Goal: Task Accomplishment & Management: Complete application form

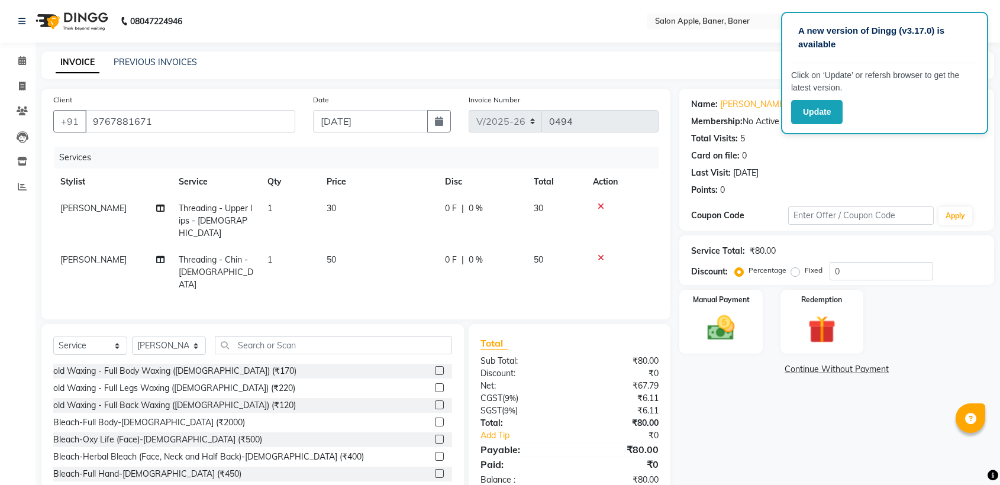
select select "771"
select select "service"
select select "84037"
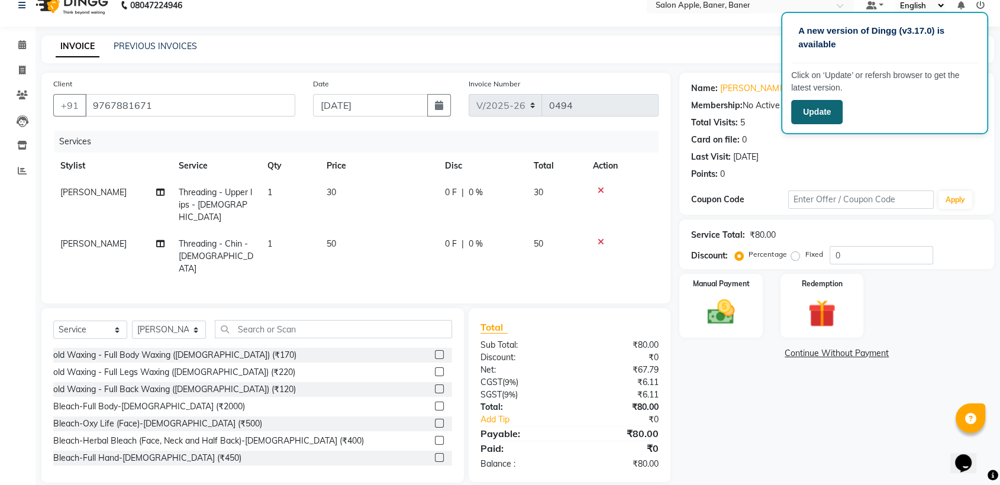
click at [818, 105] on button "Update" at bounding box center [816, 112] width 51 height 24
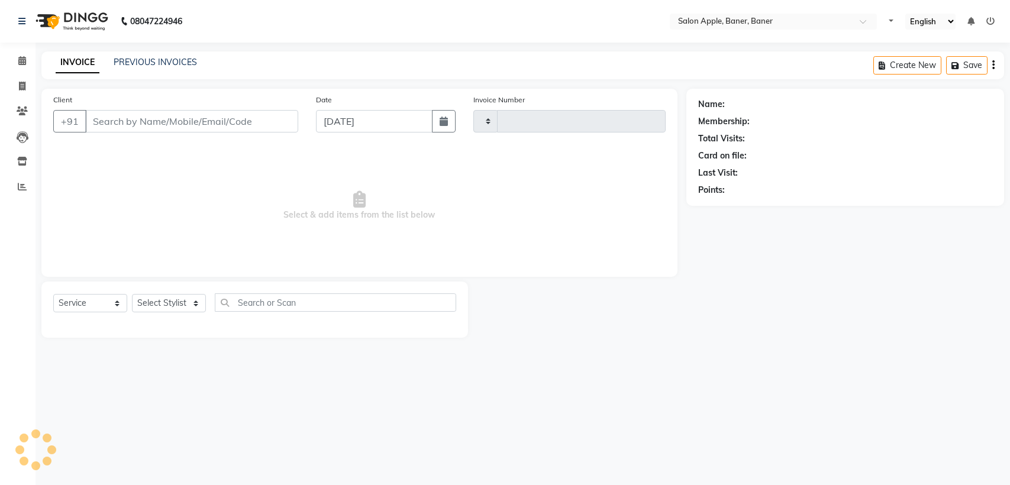
select select "service"
type input "0494"
select select "771"
type input "9767881671"
select select "84037"
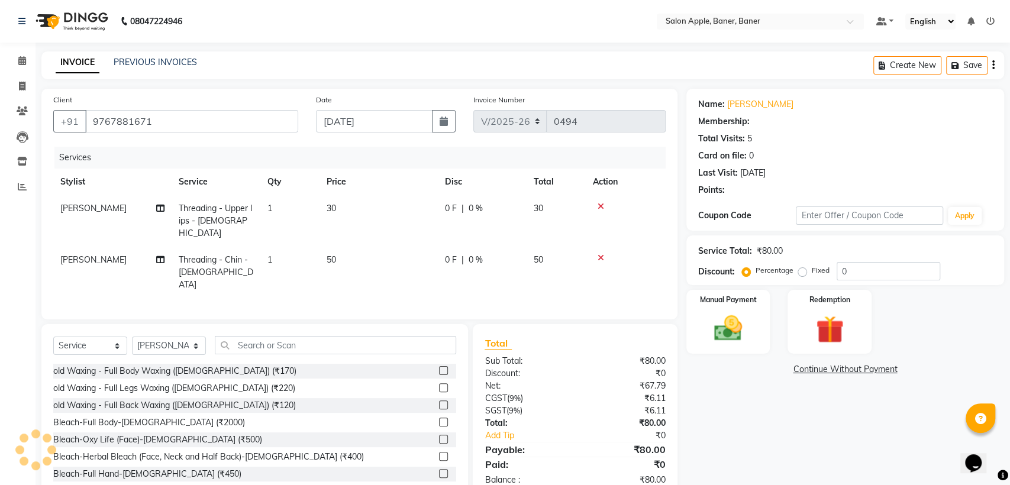
click at [175, 128] on input "9767881671" at bounding box center [191, 121] width 213 height 22
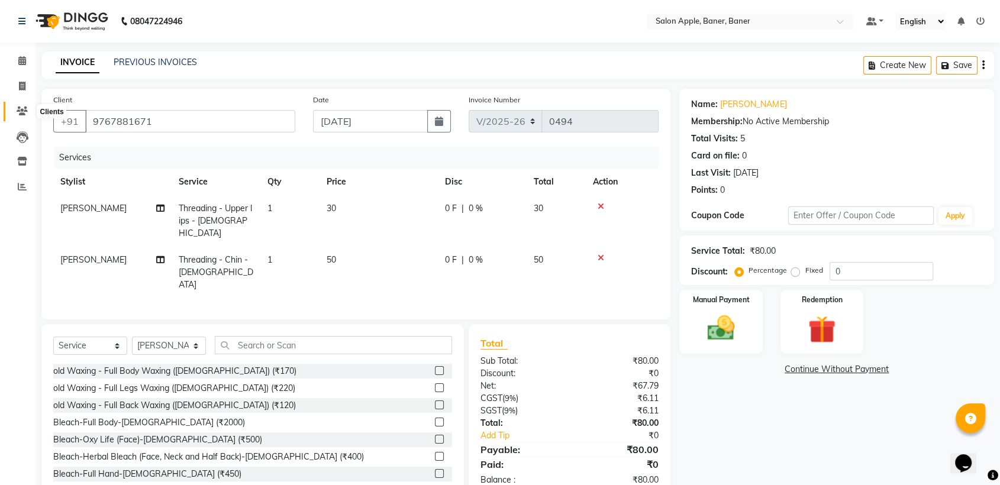
click at [28, 117] on span at bounding box center [22, 112] width 21 height 14
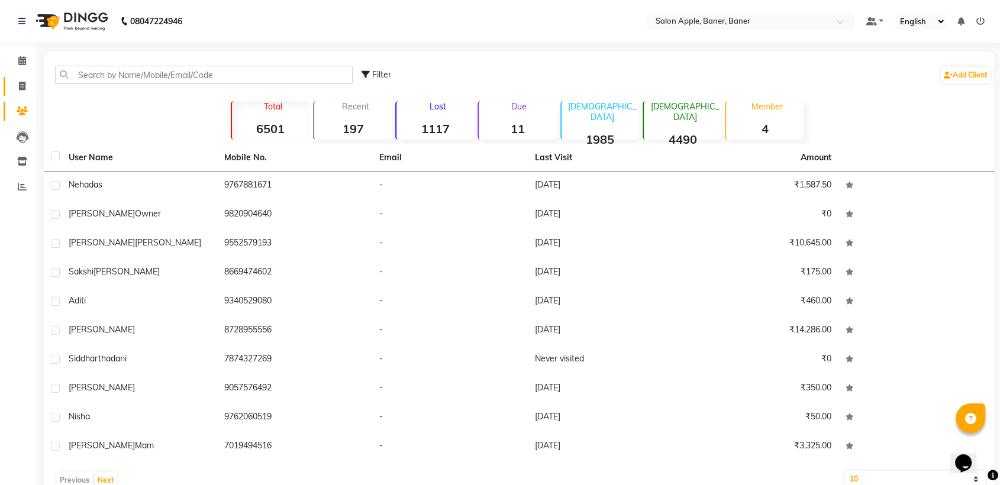
click at [20, 93] on link "Invoice" at bounding box center [18, 87] width 28 height 20
select select "771"
select select "service"
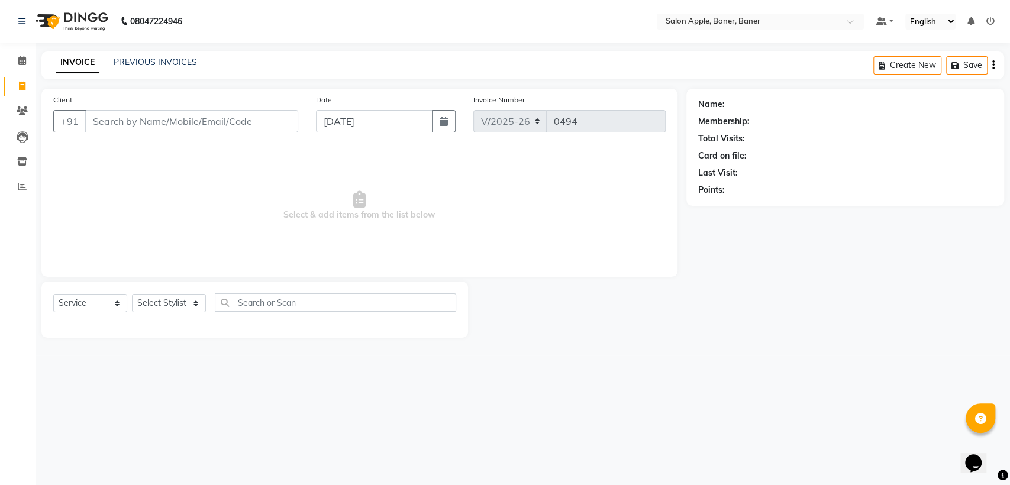
click at [180, 127] on input "Client" at bounding box center [191, 121] width 213 height 22
click at [190, 112] on input "Client" at bounding box center [191, 121] width 213 height 22
click at [198, 114] on input "Client" at bounding box center [191, 121] width 213 height 22
type input "9"
type input "p"
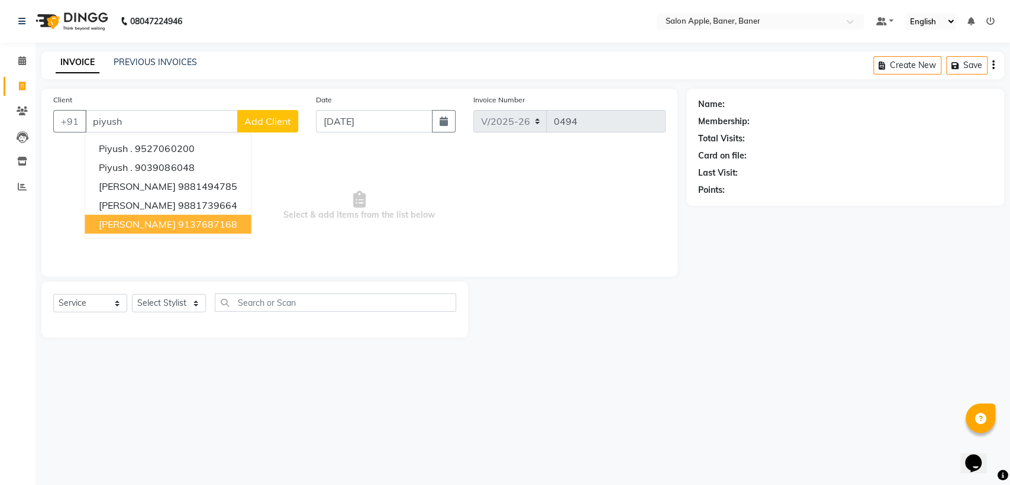
click at [146, 217] on button "[PERSON_NAME] 9137687168" at bounding box center [168, 224] width 166 height 19
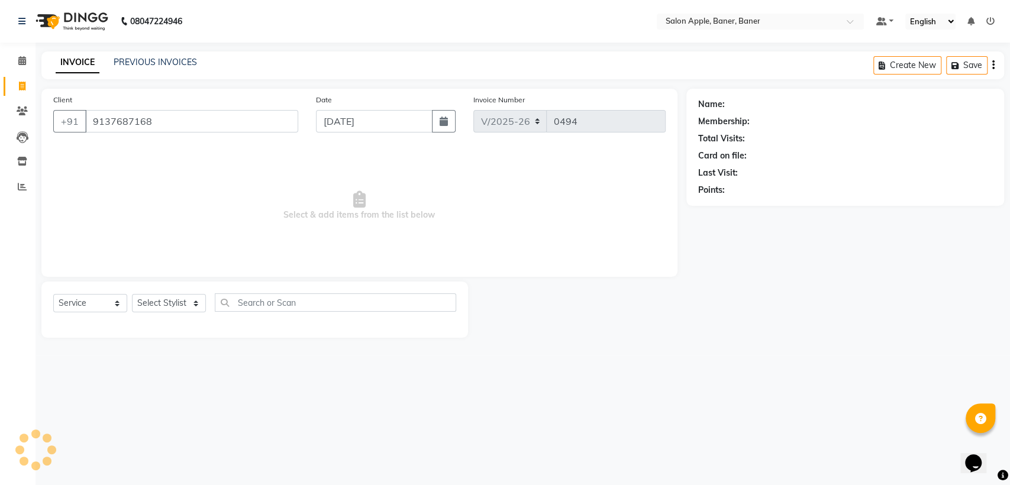
type input "9137687168"
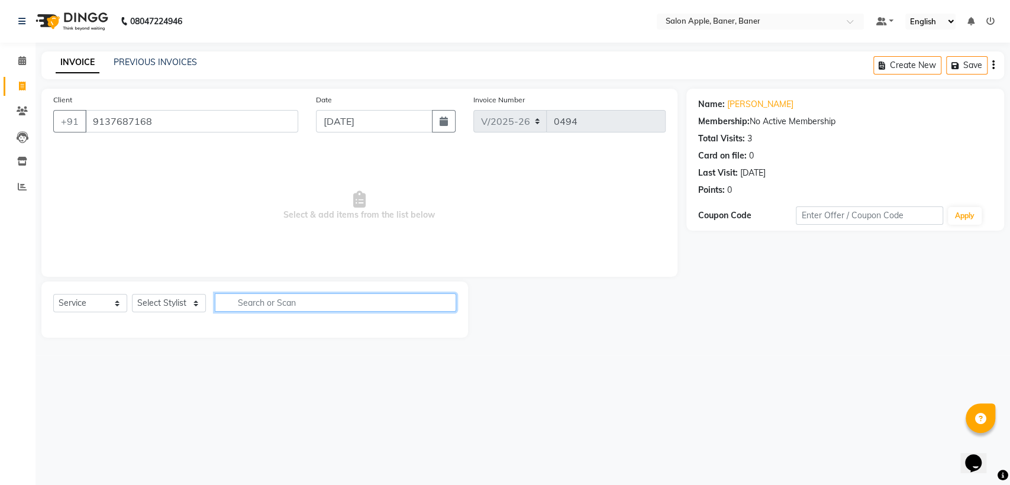
drag, startPoint x: 418, startPoint y: 302, endPoint x: 402, endPoint y: 290, distance: 20.2
click at [417, 302] on input "text" at bounding box center [335, 302] width 241 height 18
click at [162, 304] on select "Select Stylist [PERSON_NAME] [PERSON_NAME] [PERSON_NAME] Receiption TraningDepa…" at bounding box center [169, 303] width 74 height 18
select select "51177"
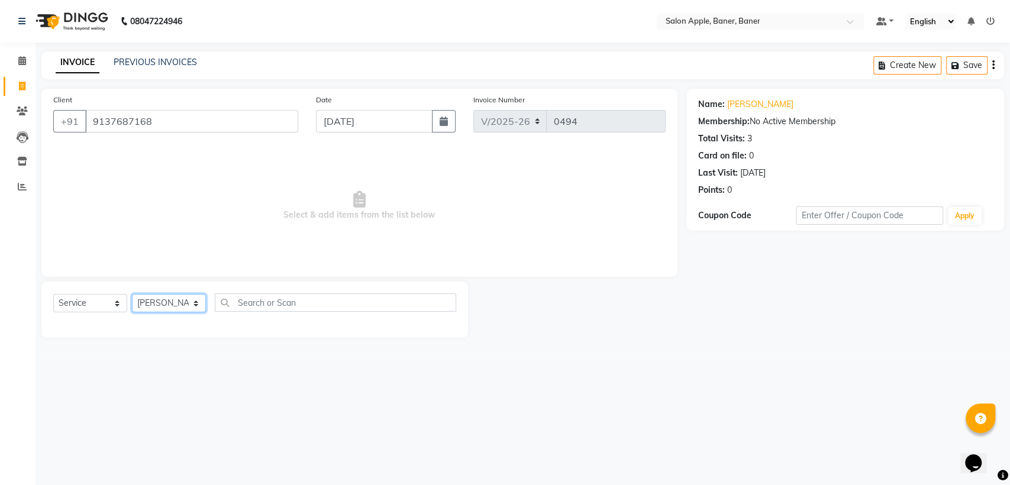
click at [132, 294] on select "Select Stylist [PERSON_NAME] [PERSON_NAME] [PERSON_NAME] Receiption TraningDepa…" at bounding box center [169, 303] width 74 height 18
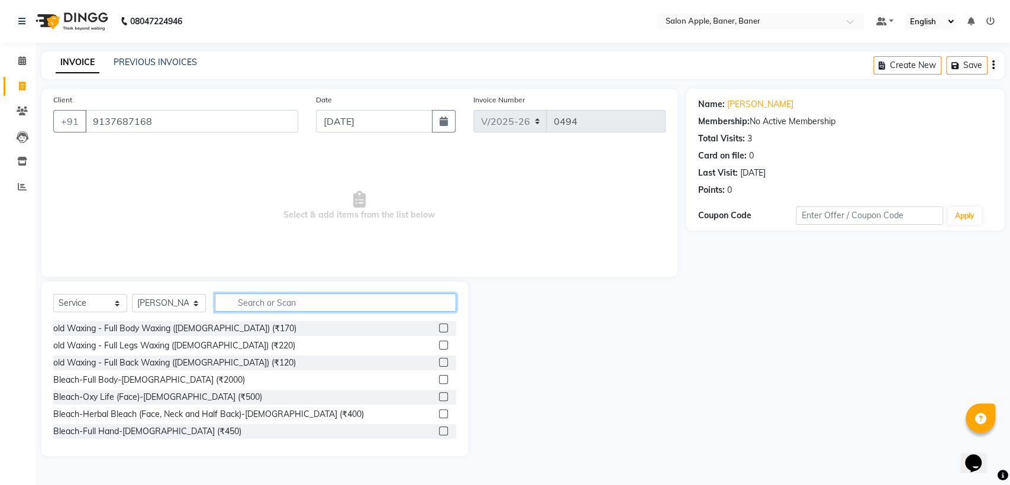
click at [295, 303] on input "text" at bounding box center [335, 302] width 241 height 18
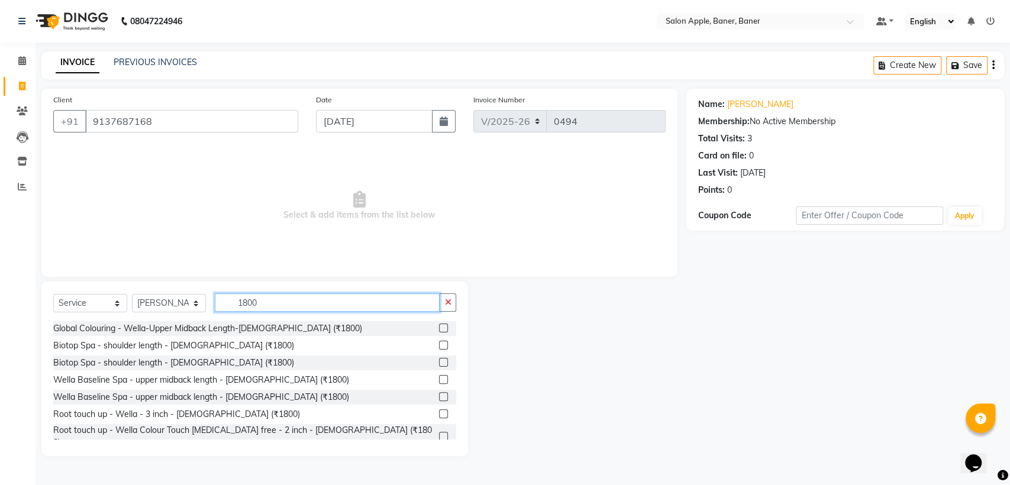
type input "1800"
click at [439, 364] on label at bounding box center [443, 362] width 9 height 9
click at [439, 364] on input "checkbox" at bounding box center [443, 363] width 8 height 8
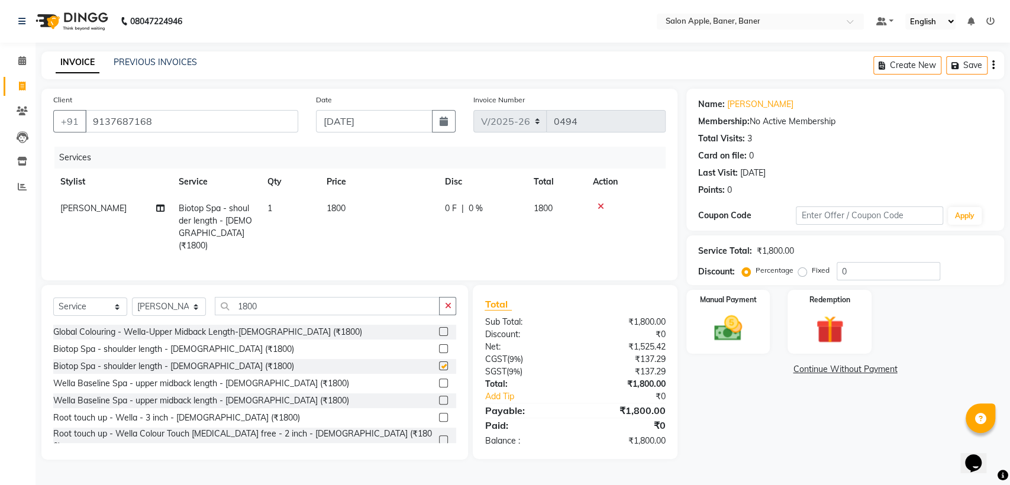
checkbox input "false"
click at [397, 308] on input "1800" at bounding box center [327, 306] width 225 height 18
type input "1"
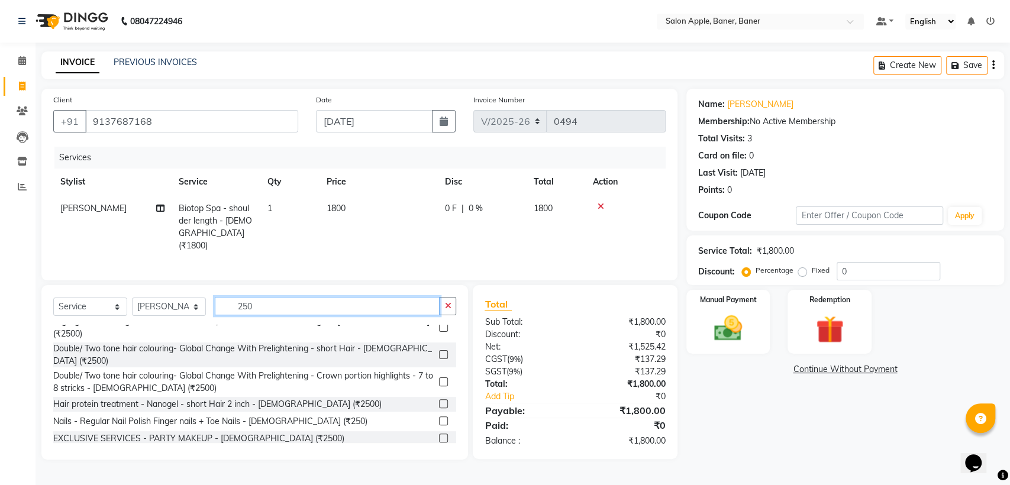
scroll to position [529, 0]
type input "2"
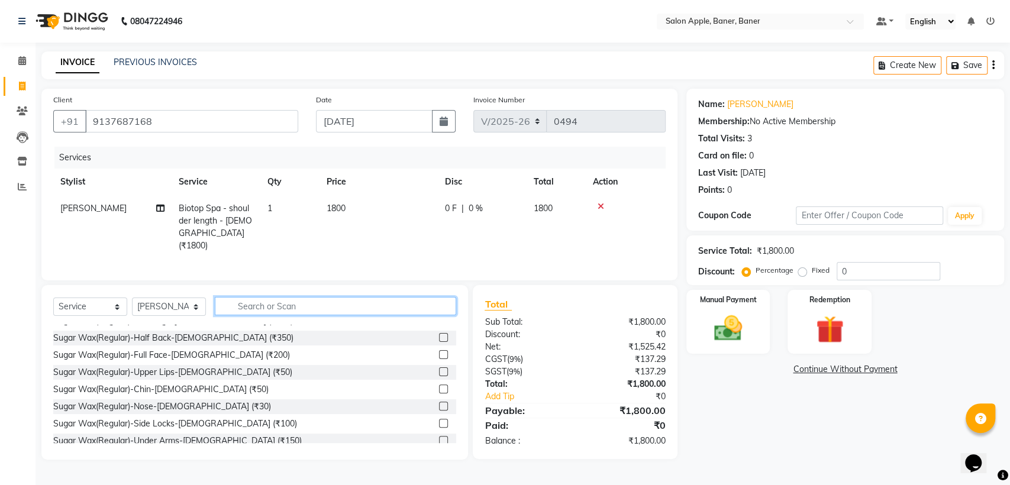
type input "c"
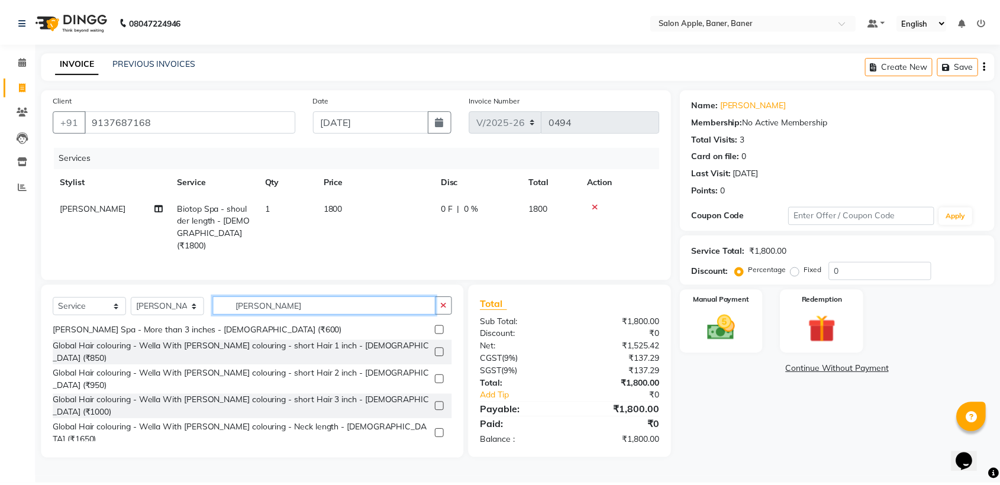
scroll to position [0, 0]
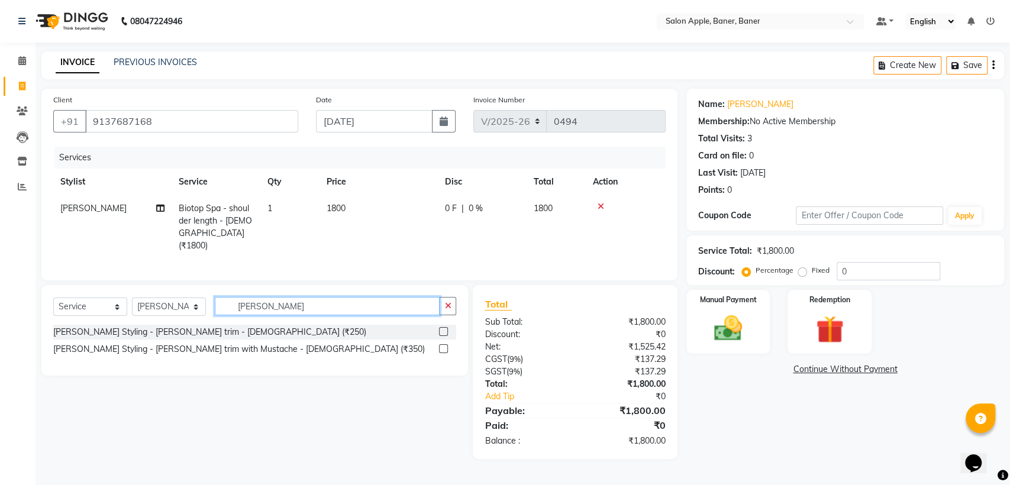
type input "[PERSON_NAME]"
click at [444, 325] on div at bounding box center [447, 332] width 17 height 15
click at [444, 327] on label at bounding box center [443, 331] width 9 height 9
click at [444, 328] on input "checkbox" at bounding box center [443, 332] width 8 height 8
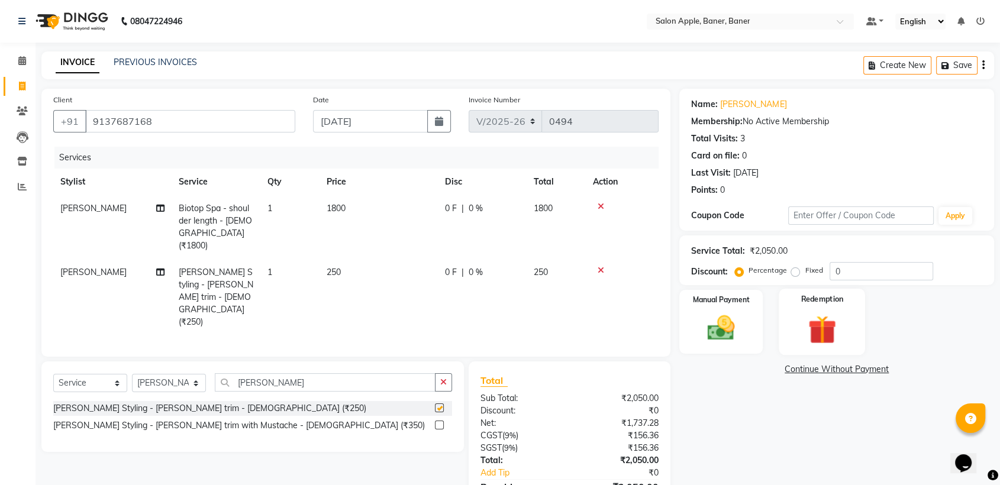
checkbox input "false"
click at [857, 276] on input "0" at bounding box center [881, 271] width 104 height 18
type input "20"
click at [737, 320] on img at bounding box center [721, 328] width 46 height 33
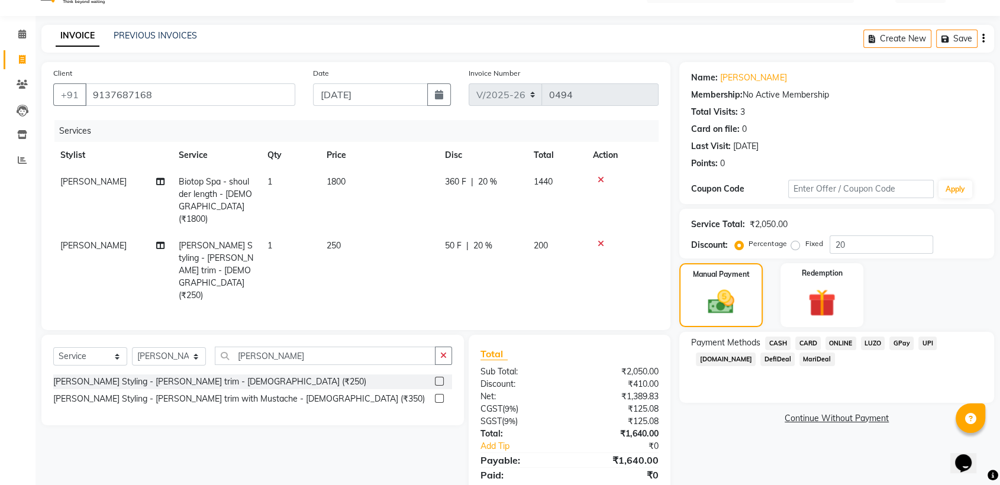
scroll to position [40, 0]
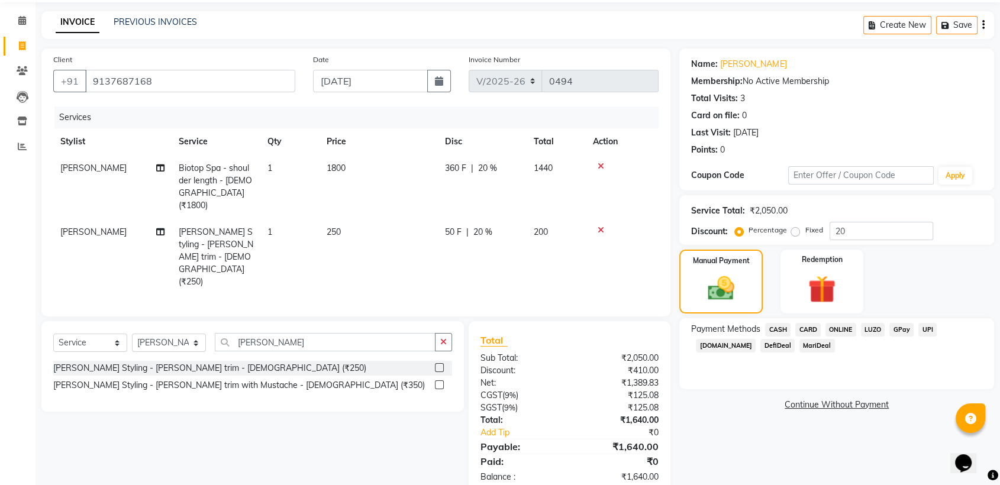
click at [845, 328] on span "ONLINE" at bounding box center [840, 330] width 31 height 14
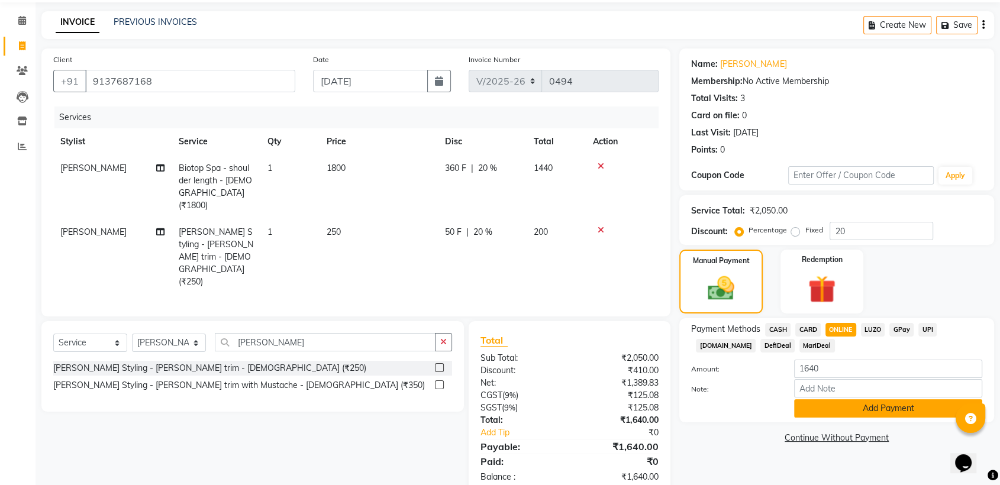
click at [880, 412] on button "Add Payment" at bounding box center [888, 408] width 188 height 18
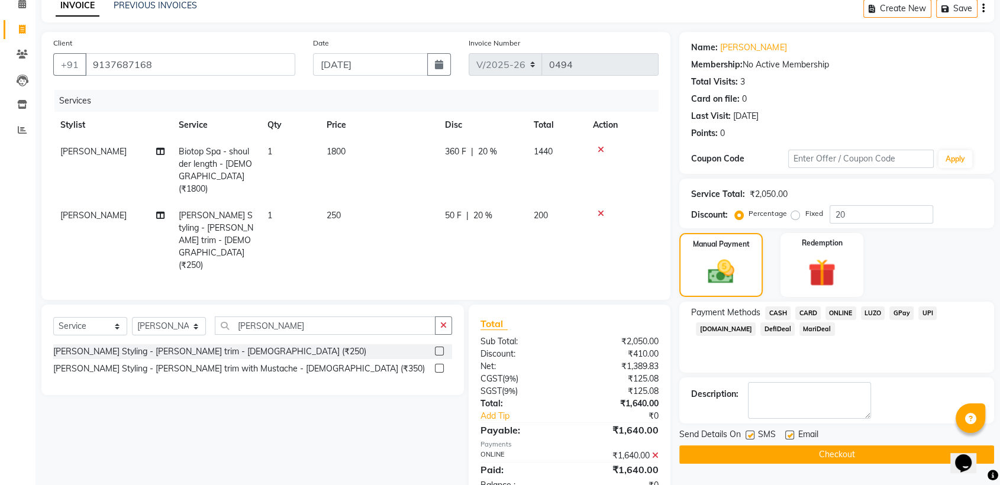
scroll to position [65, 0]
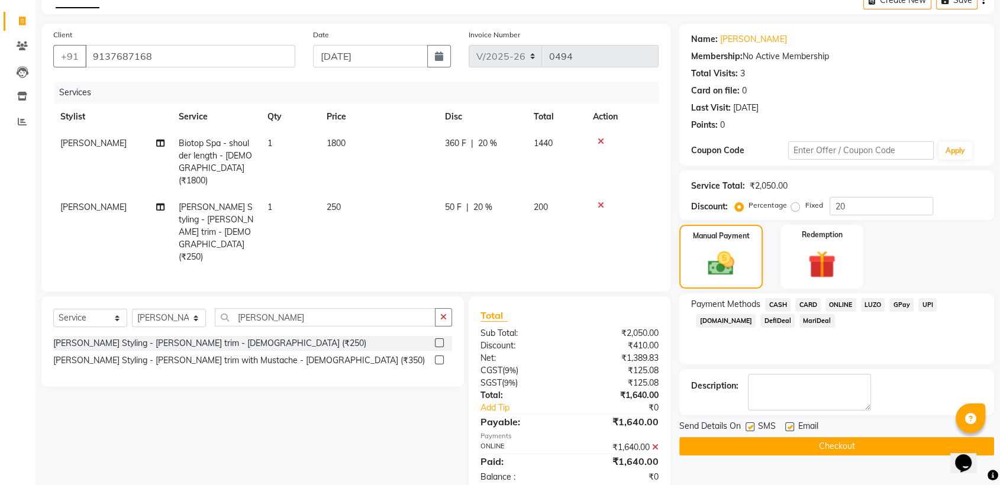
click at [784, 418] on div "Name: [PERSON_NAME] Membership: No Active Membership Total Visits: 3 Card on fi…" at bounding box center [841, 260] width 324 height 472
click at [790, 425] on label at bounding box center [789, 426] width 9 height 9
click at [790, 425] on input "checkbox" at bounding box center [789, 428] width 8 height 8
checkbox input "false"
click at [748, 427] on label at bounding box center [749, 426] width 9 height 9
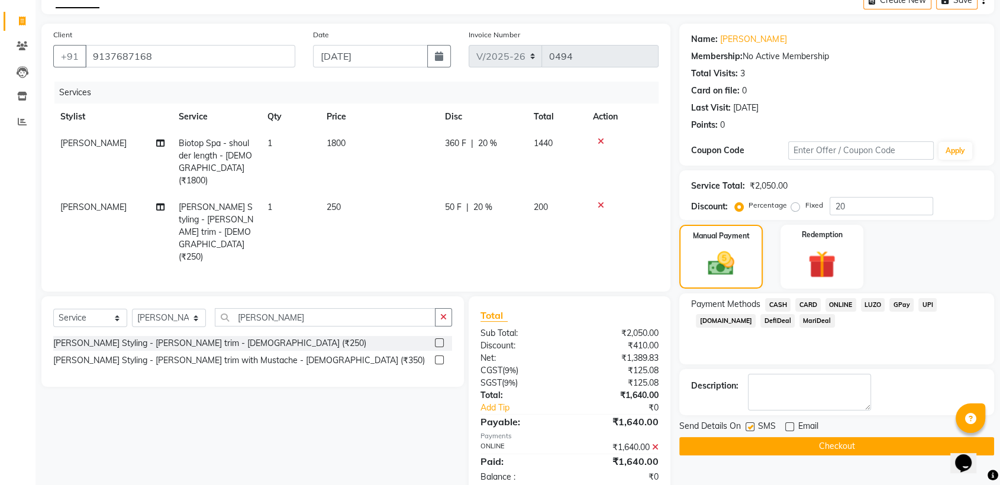
click at [748, 427] on input "checkbox" at bounding box center [749, 428] width 8 height 8
checkbox input "false"
click at [751, 443] on button "Checkout" at bounding box center [836, 446] width 315 height 18
